Goal: Find specific page/section: Find specific page/section

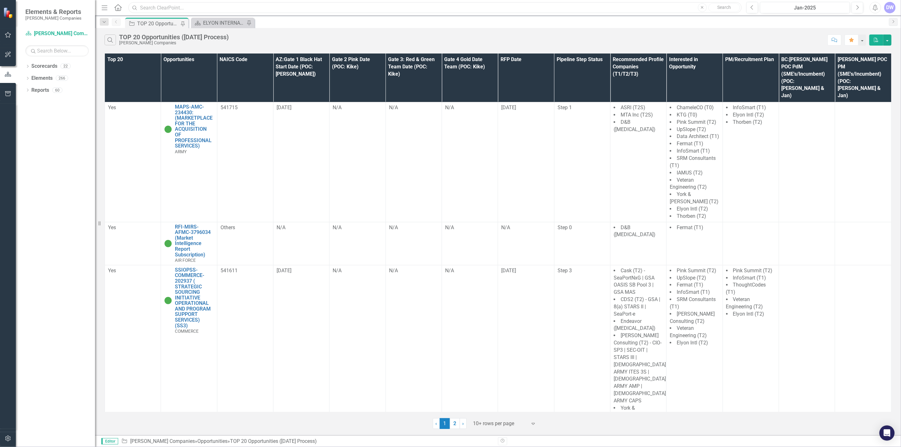
click at [198, 7] on input "text" at bounding box center [434, 7] width 613 height 11
click at [294, 5] on input "text" at bounding box center [434, 7] width 613 height 11
paste input "RFI1784799"
drag, startPoint x: 172, startPoint y: 5, endPoint x: 125, endPoint y: 5, distance: 46.9
click at [125, 5] on div "Menu Home Search RFI1784799 Close Search" at bounding box center [420, 8] width 640 height 12
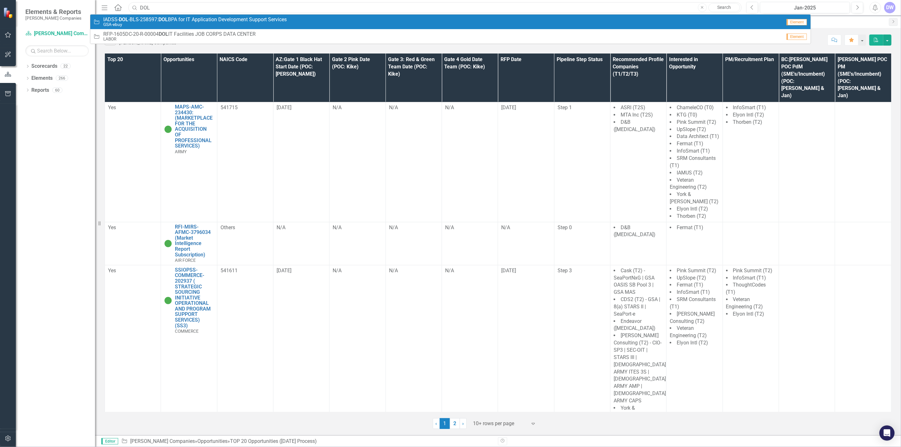
type input "DOL BPA for IT Application"
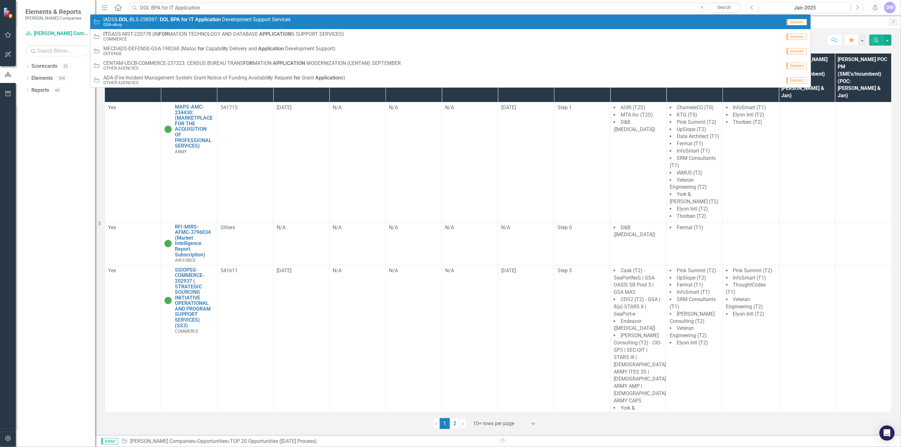
click at [179, 21] on strong "BPA" at bounding box center [175, 19] width 10 height 6
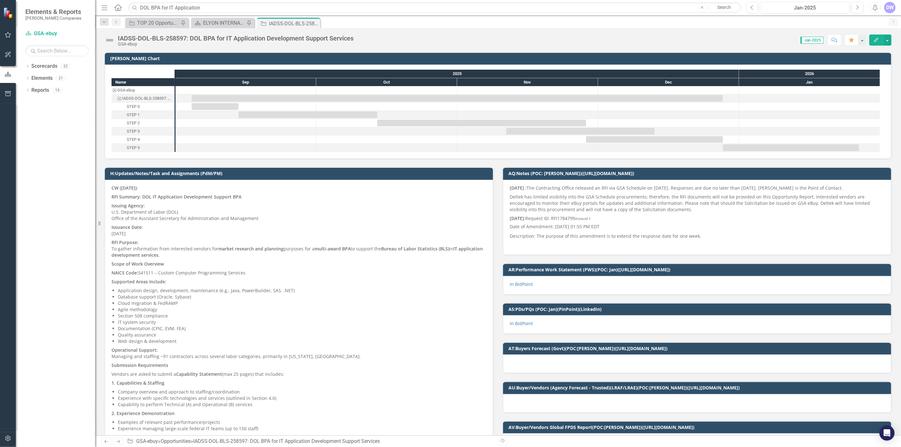
click at [175, 37] on div "IADSS-DOL-BLS-258597: DOL BPA for IT Application Development Support Services" at bounding box center [236, 38] width 236 height 7
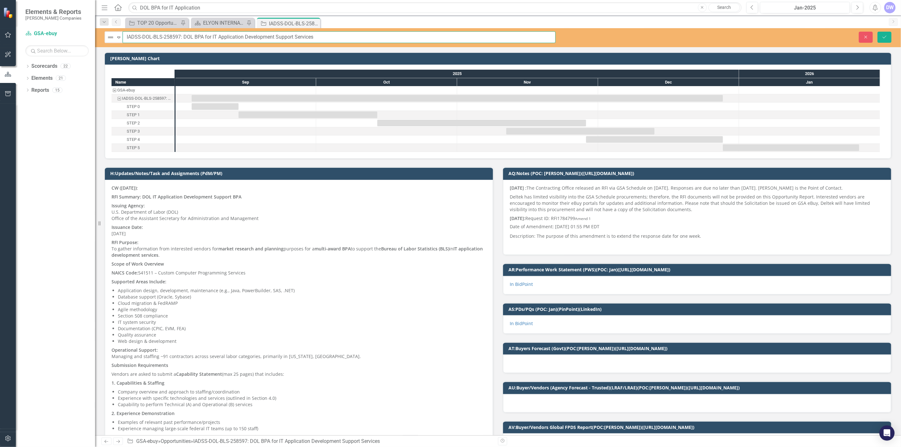
click at [175, 37] on input "IADSS-DOL-BLS-258597: DOL BPA for IT Application Development Support Services" at bounding box center [339, 37] width 433 height 12
click at [865, 36] on icon "button" at bounding box center [866, 36] width 3 height 3
